Goal: Download file/media

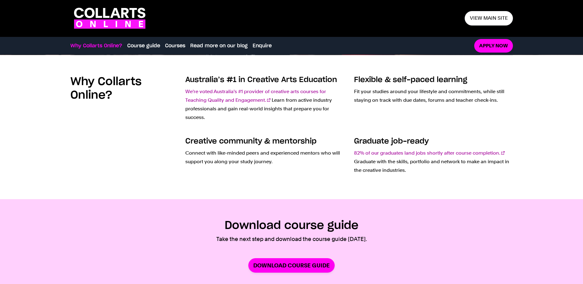
scroll to position [176, 0]
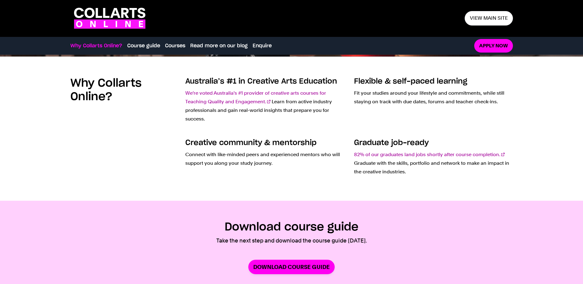
click at [262, 210] on section "Download course guide Take the next step and download the course guide [DATE]. …" at bounding box center [291, 247] width 583 height 93
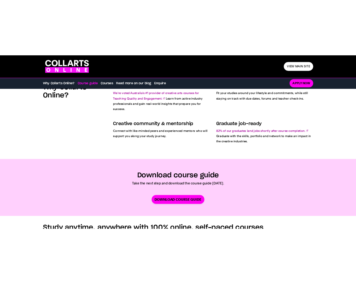
scroll to position [207, 0]
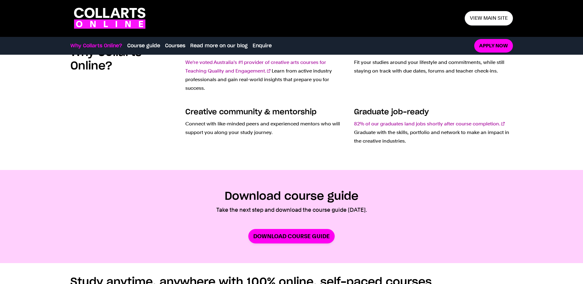
drag, startPoint x: 262, startPoint y: 195, endPoint x: 369, endPoint y: 196, distance: 107.2
click at [369, 196] on div "Download course guide Take the next step and download the course guide [DATE]. …" at bounding box center [291, 216] width 541 height 54
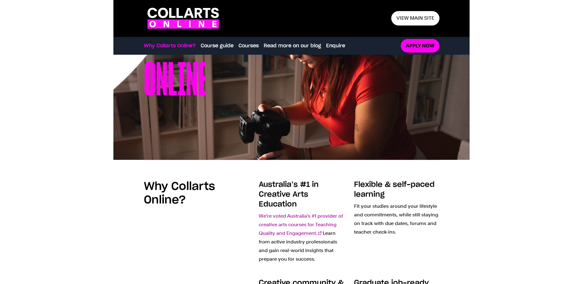
scroll to position [92, 0]
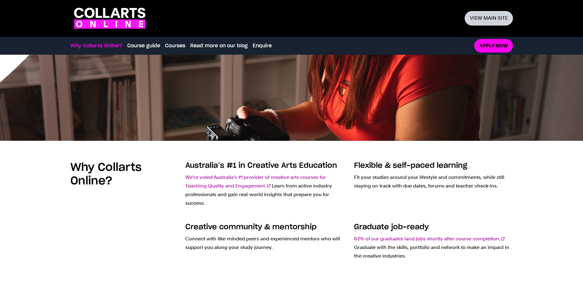
click at [476, 22] on link "View main site" at bounding box center [488, 18] width 48 height 14
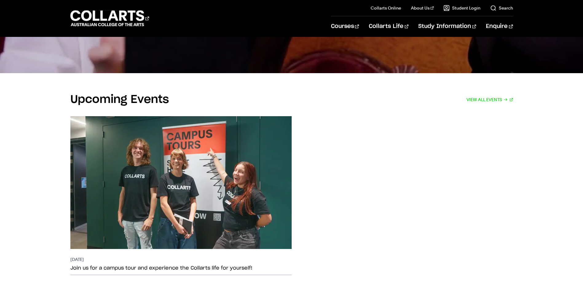
scroll to position [1198, 0]
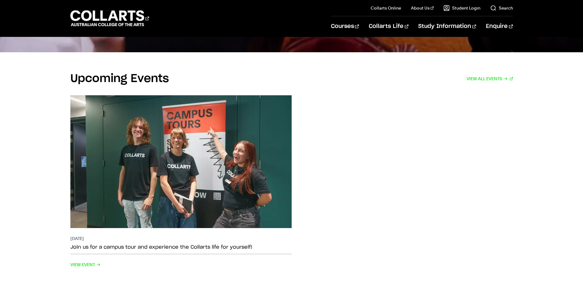
click at [125, 72] on h2 "Upcoming Events" at bounding box center [119, 79] width 99 height 14
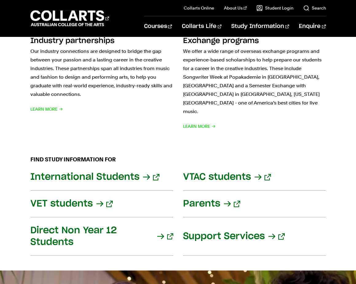
scroll to position [403, 0]
